Goal: Download file/media

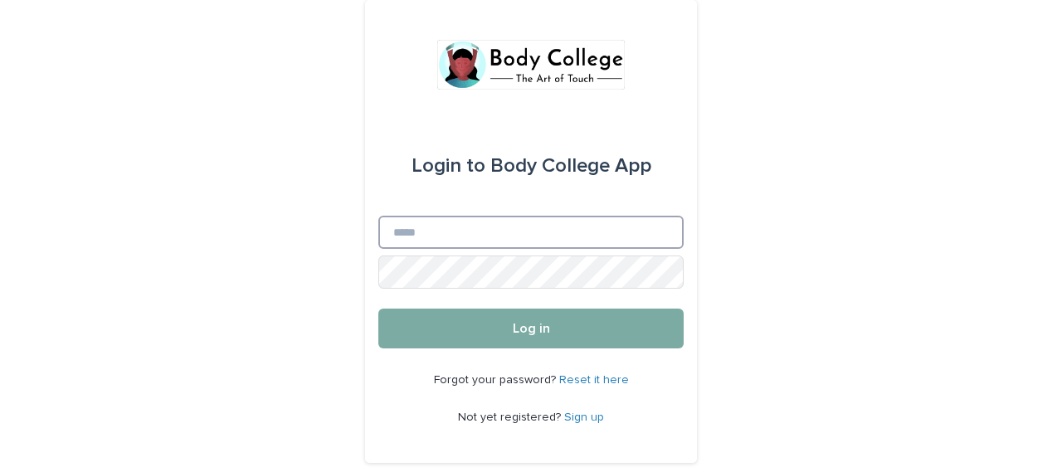
type input "**********"
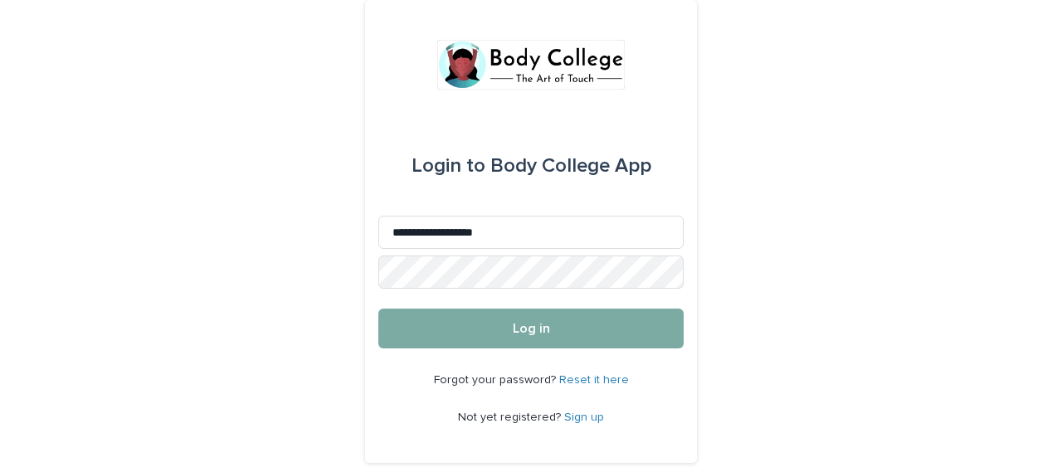
click at [582, 330] on button "Log in" at bounding box center [530, 329] width 305 height 40
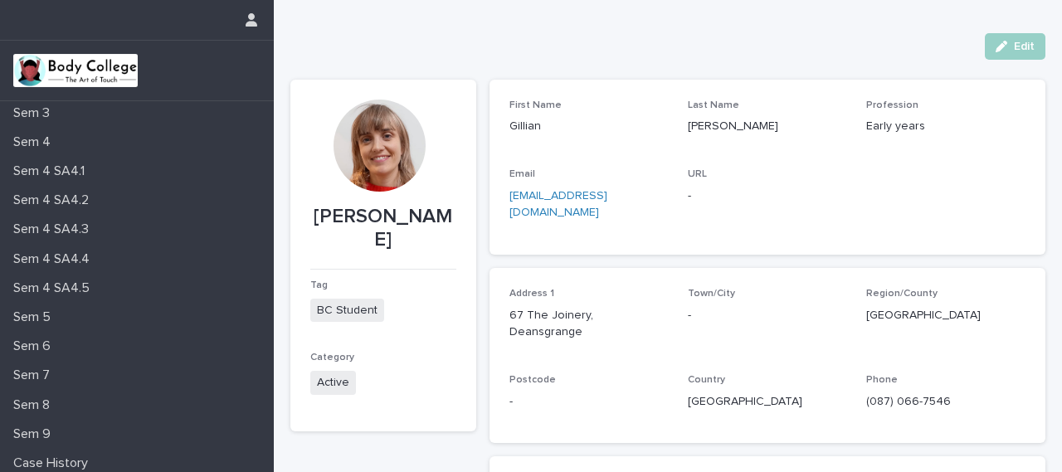
scroll to position [237, 0]
click at [256, 14] on icon "button" at bounding box center [252, 19] width 12 height 13
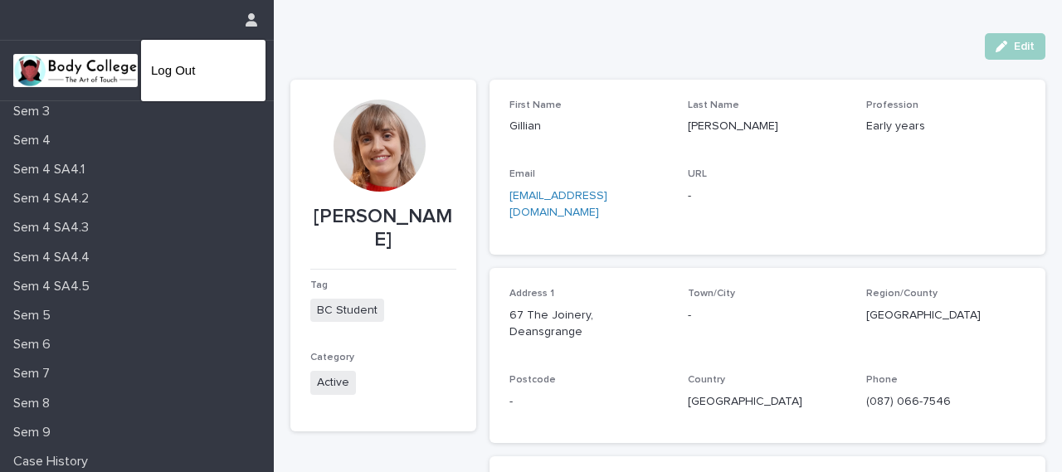
click at [63, 62] on div at bounding box center [531, 236] width 1062 height 472
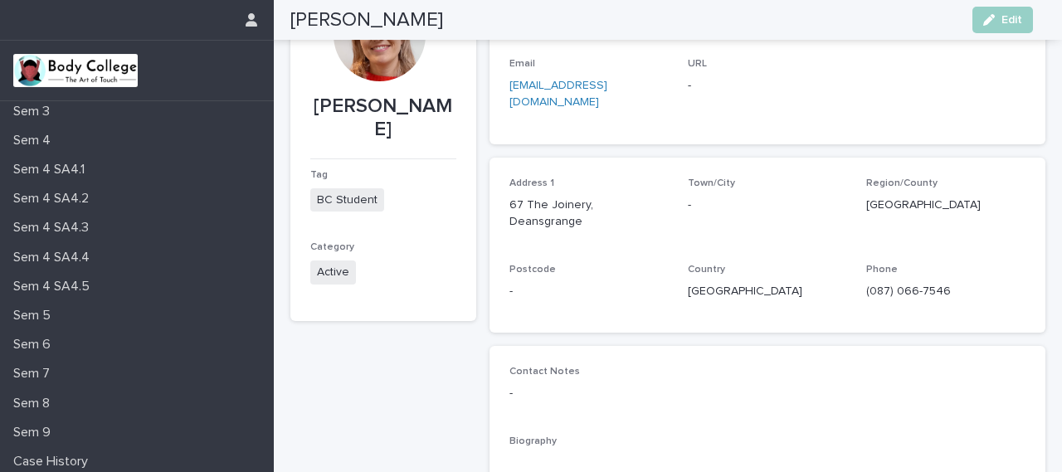
scroll to position [0, 0]
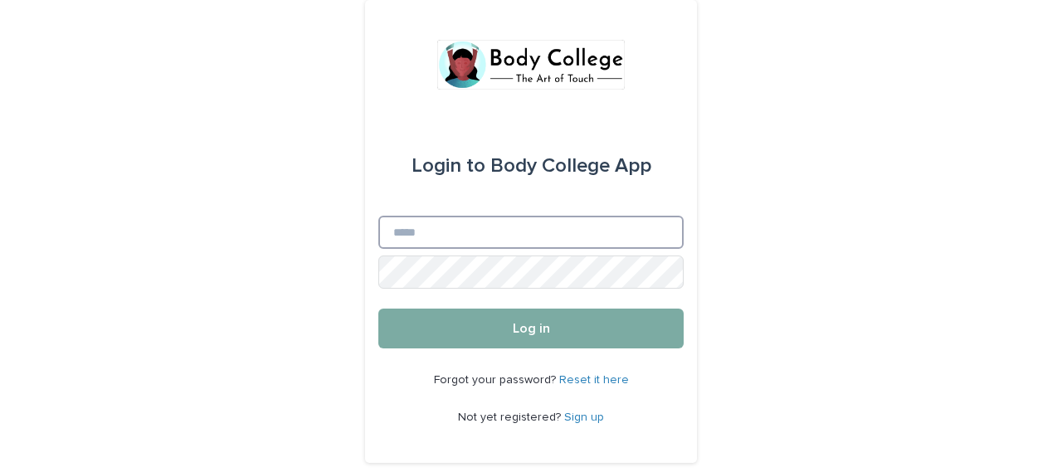
type input "**********"
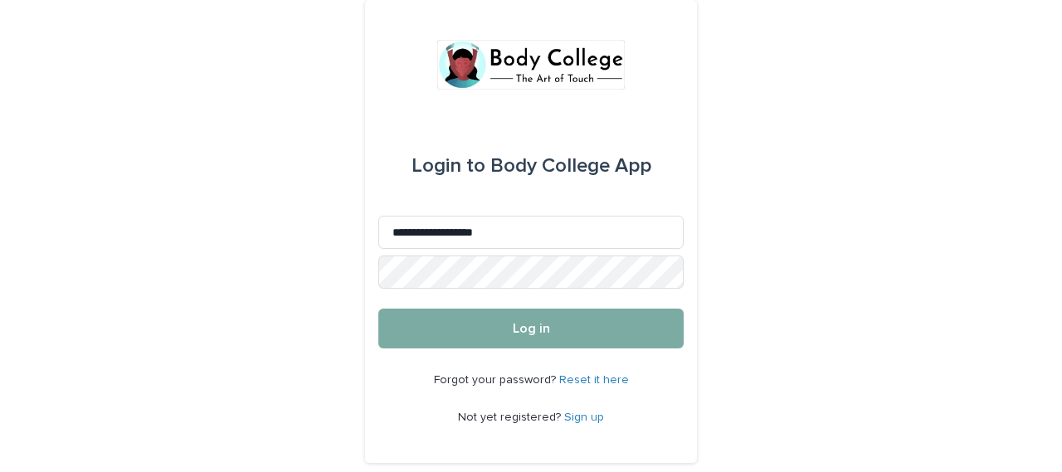
click at [532, 334] on span "Log in" at bounding box center [531, 328] width 37 height 13
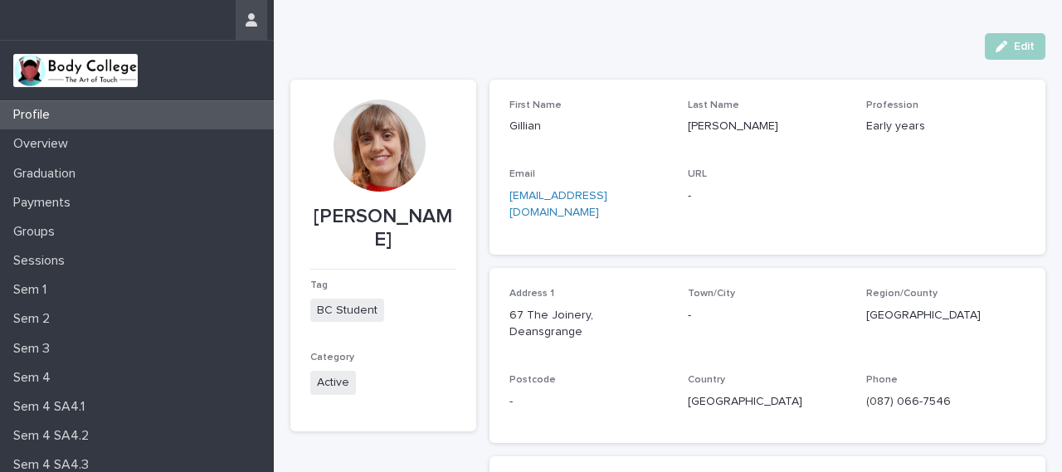
click at [256, 17] on icon "button" at bounding box center [252, 19] width 12 height 13
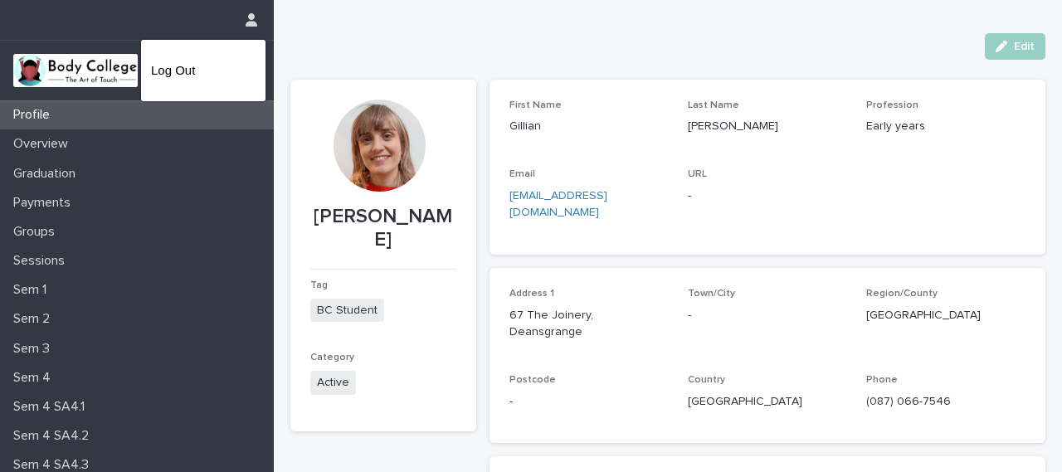
click at [108, 56] on div at bounding box center [531, 236] width 1062 height 472
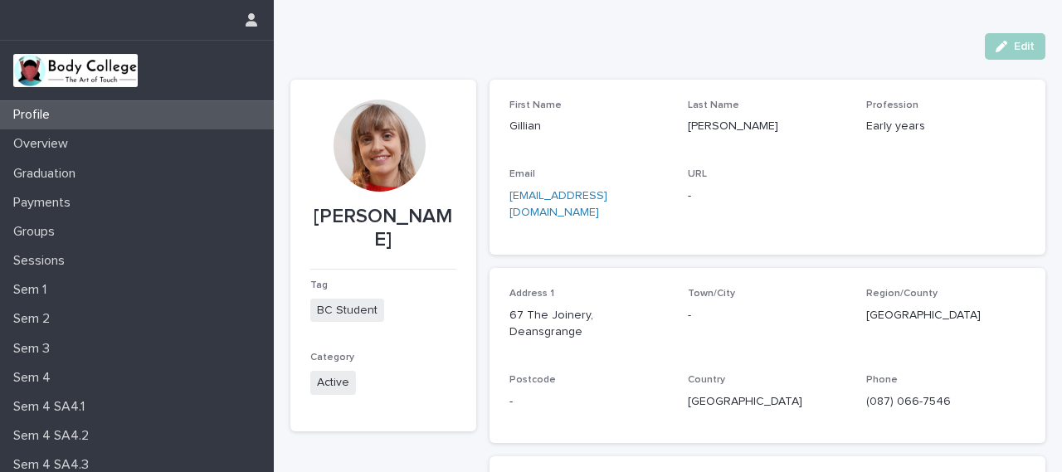
click at [78, 66] on img at bounding box center [75, 70] width 124 height 33
click at [63, 73] on img at bounding box center [75, 70] width 124 height 33
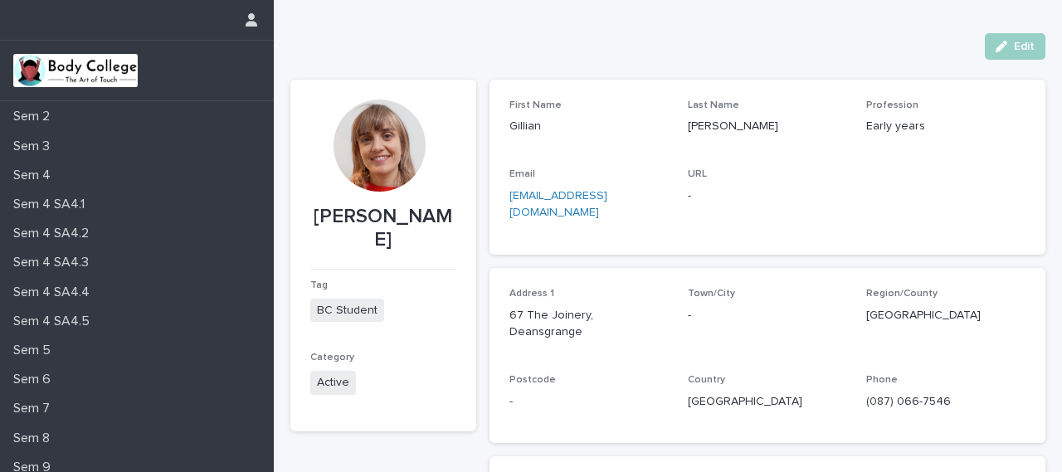
scroll to position [210, 0]
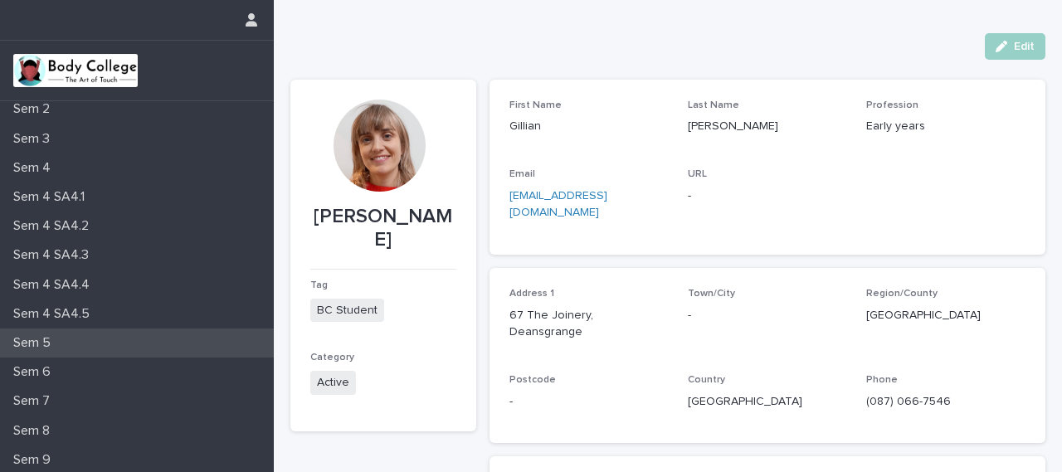
click at [34, 343] on p "Sem 5" at bounding box center [35, 343] width 57 height 16
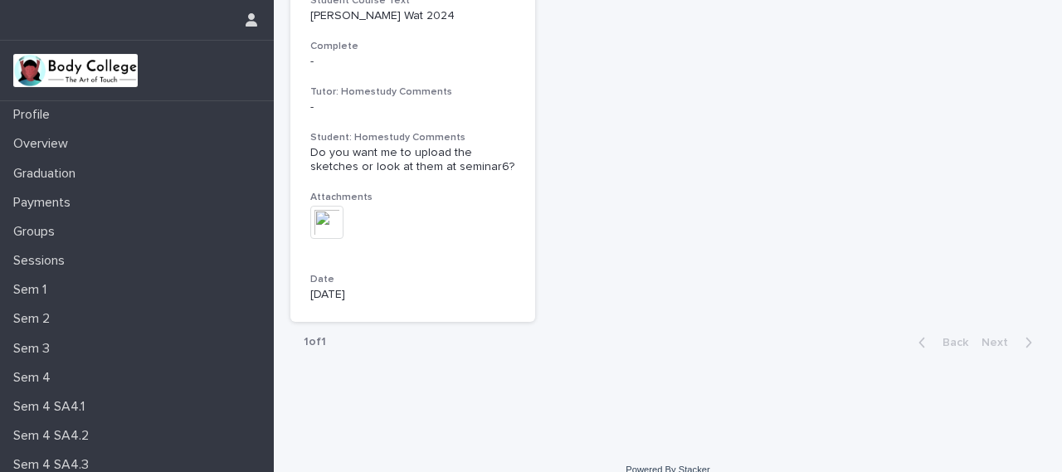
scroll to position [184, 0]
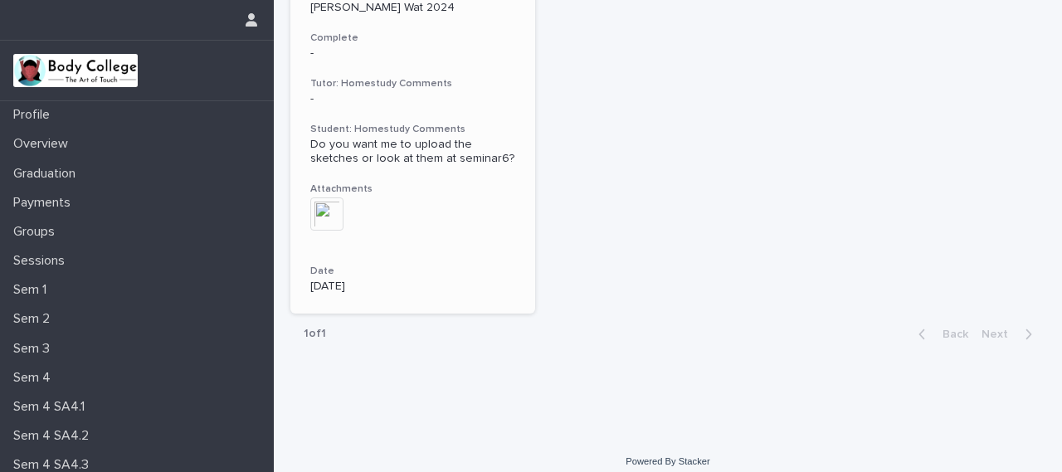
click at [325, 220] on img at bounding box center [326, 213] width 33 height 33
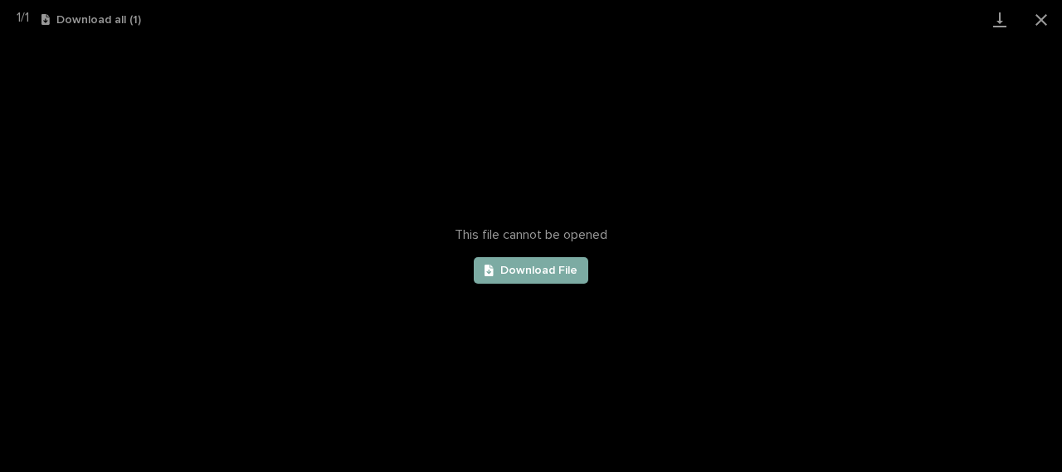
click at [563, 269] on span "Download File" at bounding box center [538, 271] width 77 height 12
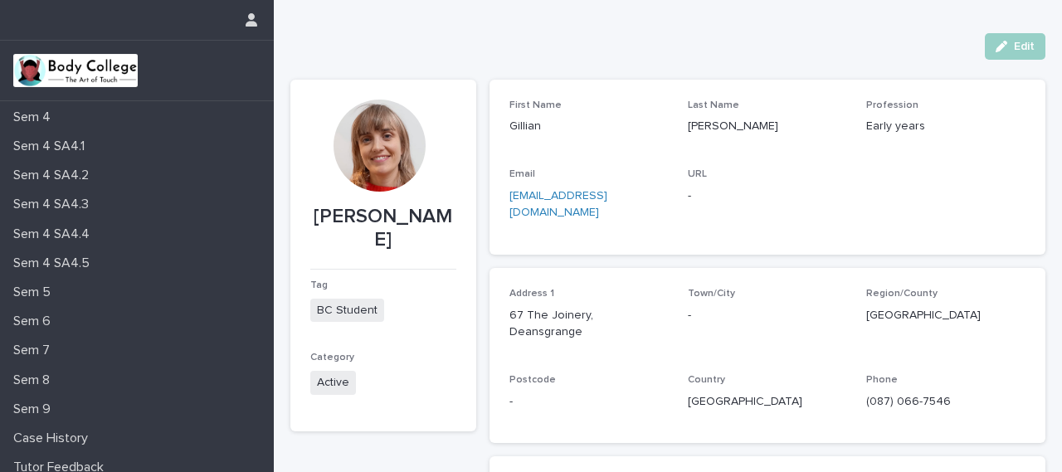
scroll to position [264, 0]
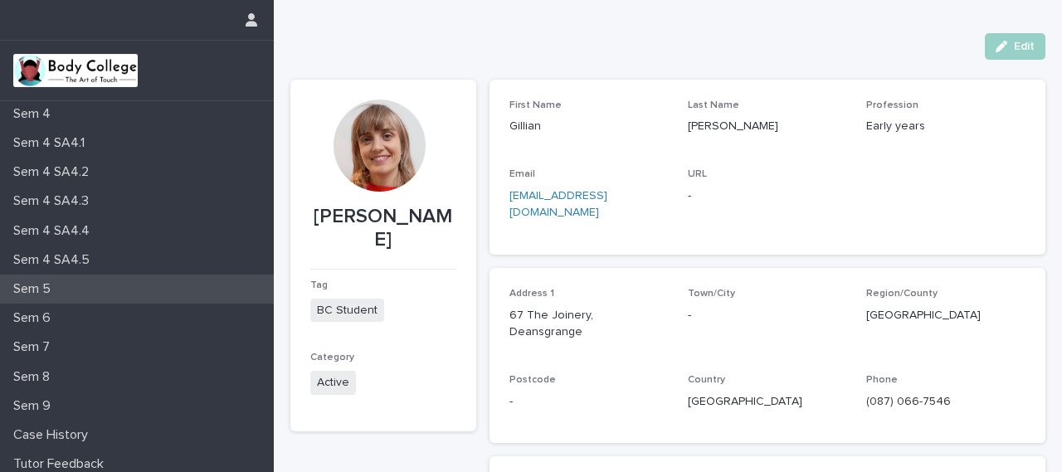
click at [39, 289] on p "Sem 5" at bounding box center [35, 289] width 57 height 16
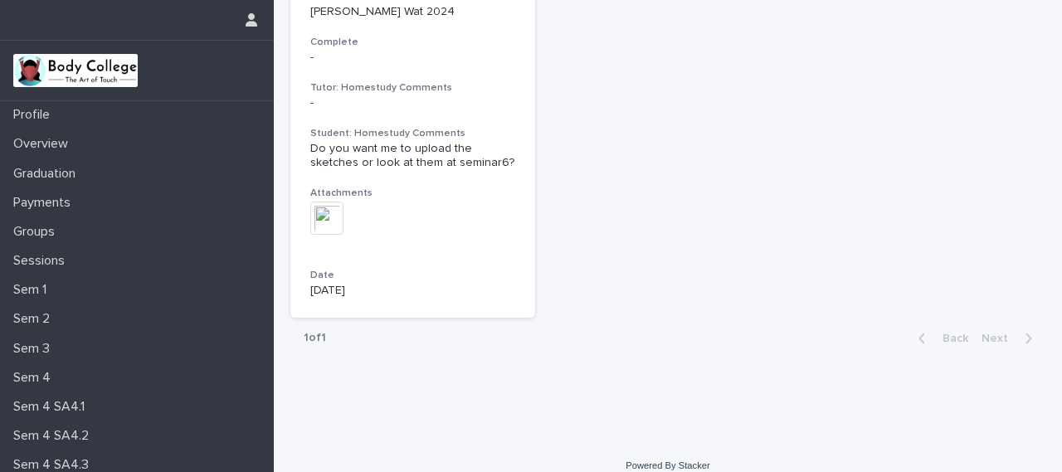
scroll to position [197, 0]
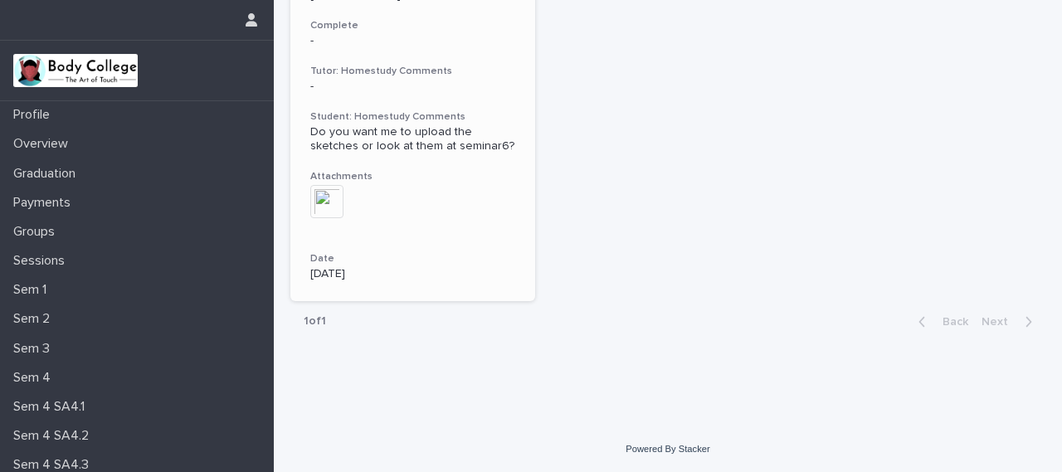
click at [326, 197] on img at bounding box center [326, 201] width 33 height 33
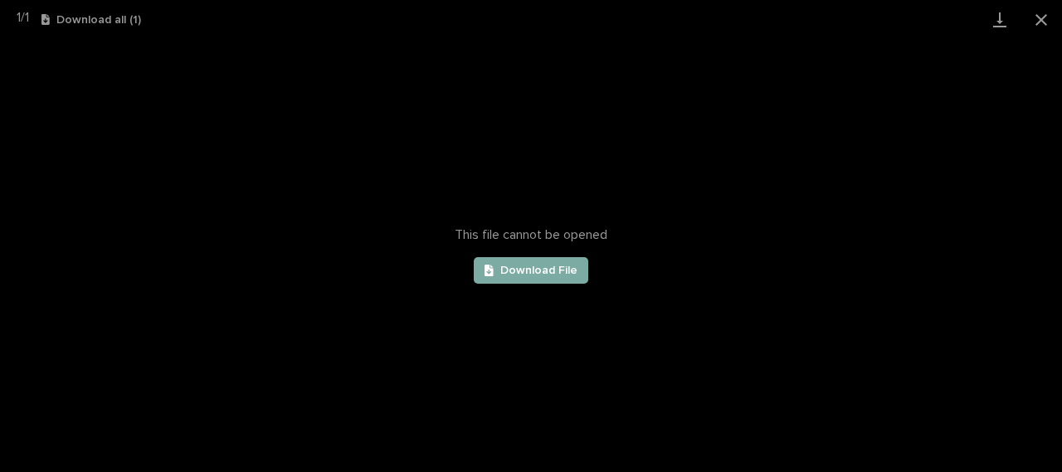
click at [566, 268] on span "Download File" at bounding box center [538, 271] width 77 height 12
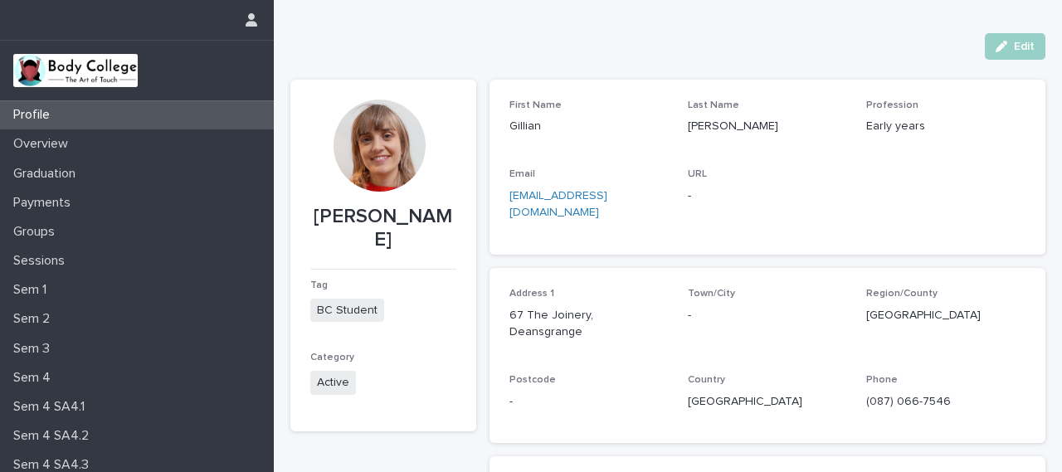
click at [1009, 65] on div "Loading... Saving… Loading... Saving… First Name Gillian Last Name Doyle Profes…" at bounding box center [768, 466] width 557 height 806
click at [1021, 35] on button "Edit" at bounding box center [1015, 46] width 61 height 27
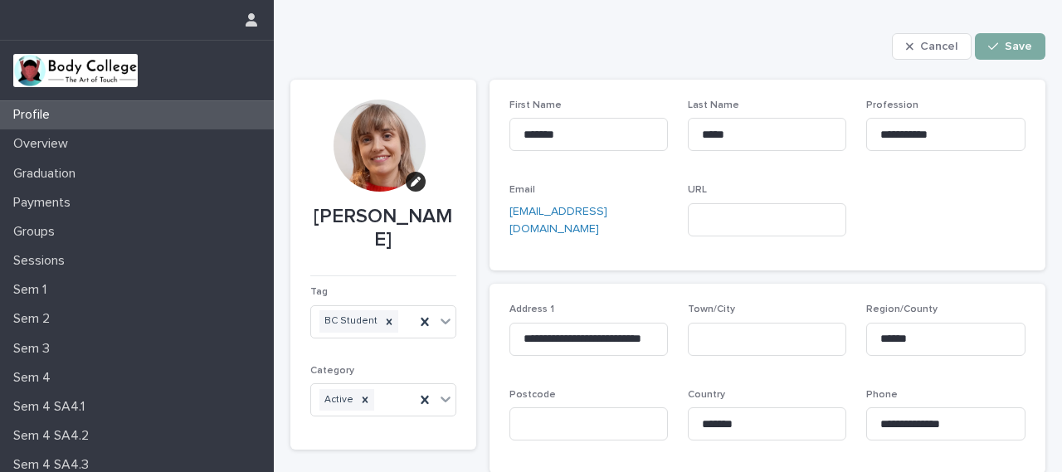
click at [1005, 44] on span "Save" at bounding box center [1018, 47] width 27 height 12
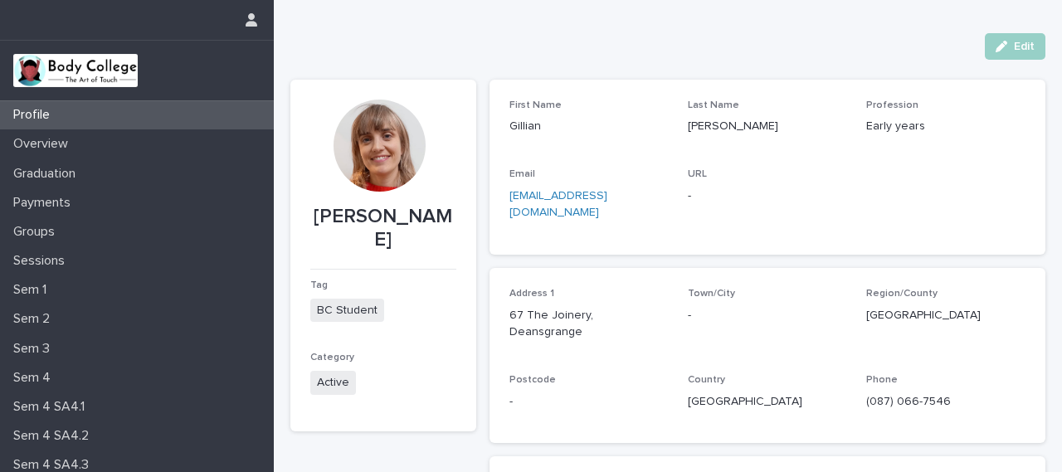
click at [917, 50] on div "Edit" at bounding box center [667, 46] width 755 height 27
